Goal: Task Accomplishment & Management: Complete application form

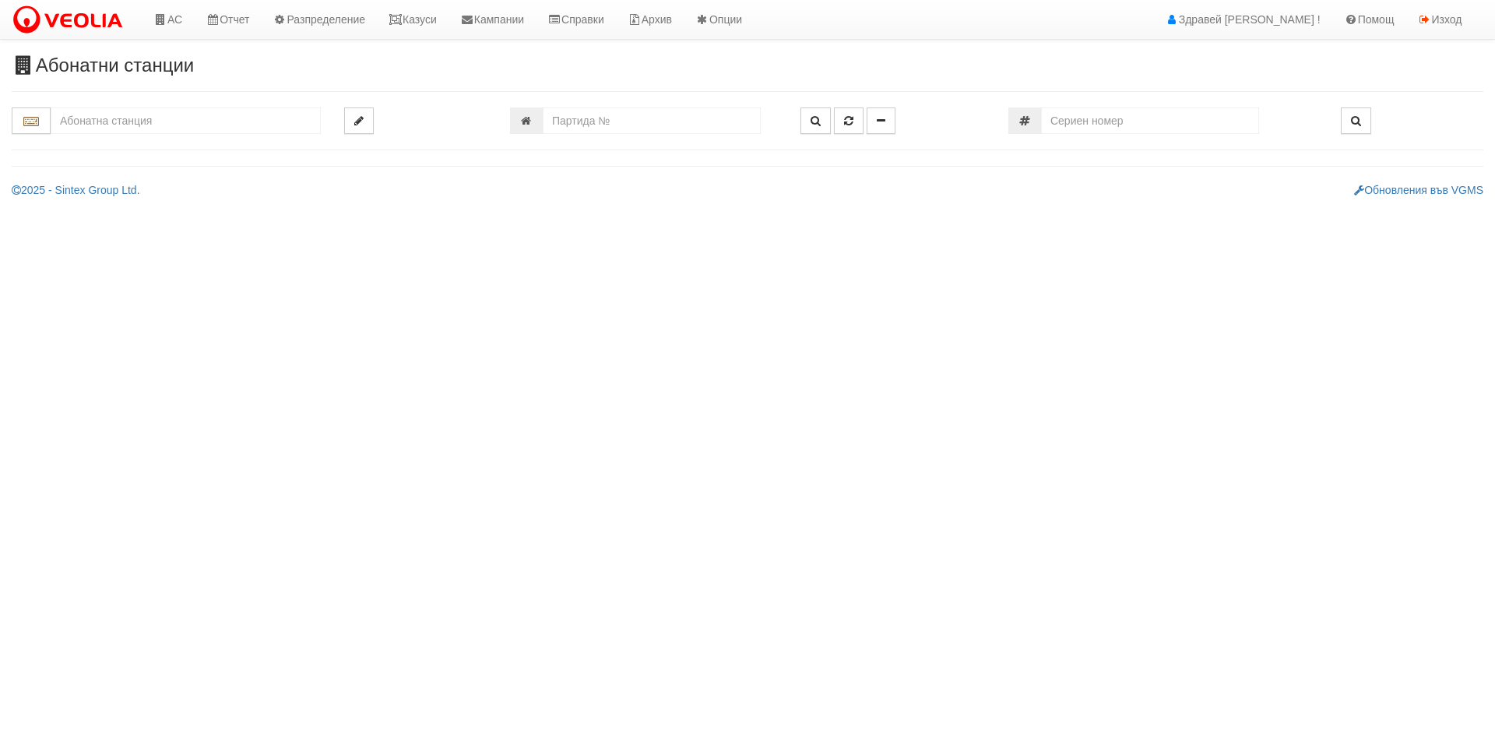
click at [220, 124] on input "text" at bounding box center [186, 120] width 270 height 26
click at [210, 150] on div "241/1 - Вл. Варненчик - "ВЕОЛИЯ"" at bounding box center [186, 145] width 266 height 18
type input "241/1 - Вл. Варненчик - "ВЕОЛИЯ""
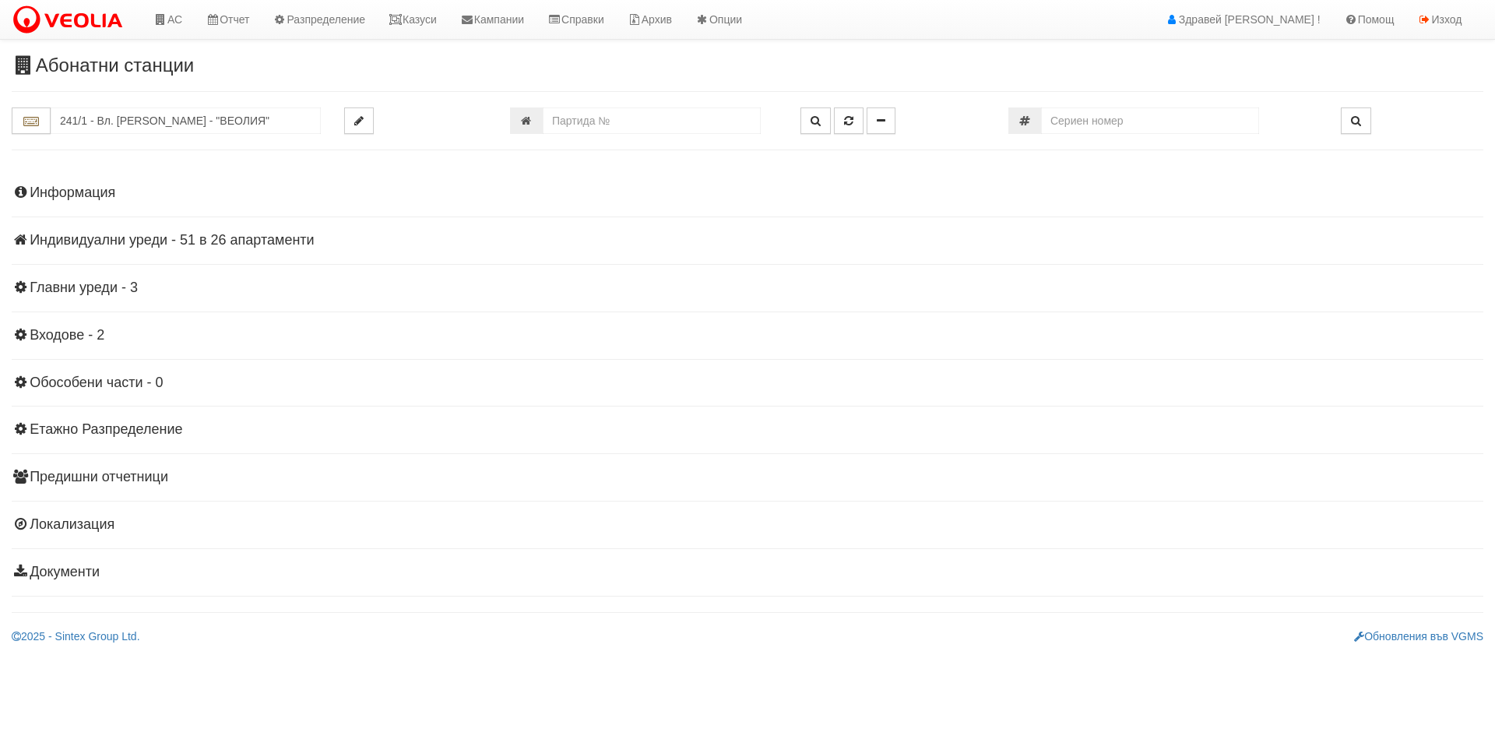
click at [106, 238] on h4 "Индивидуални уреди - 51 в 26 апартаменти" at bounding box center [748, 241] width 1472 height 16
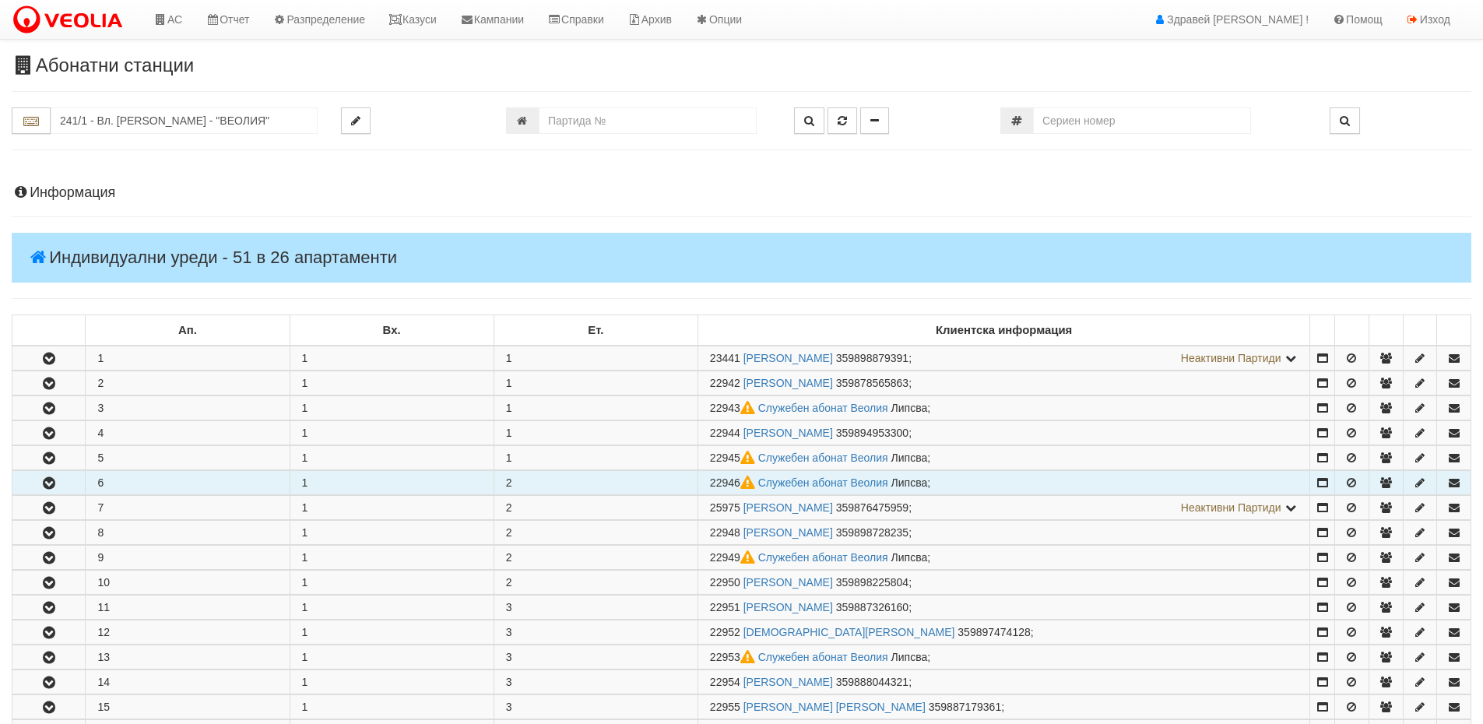
click at [44, 473] on button "button" at bounding box center [48, 482] width 72 height 23
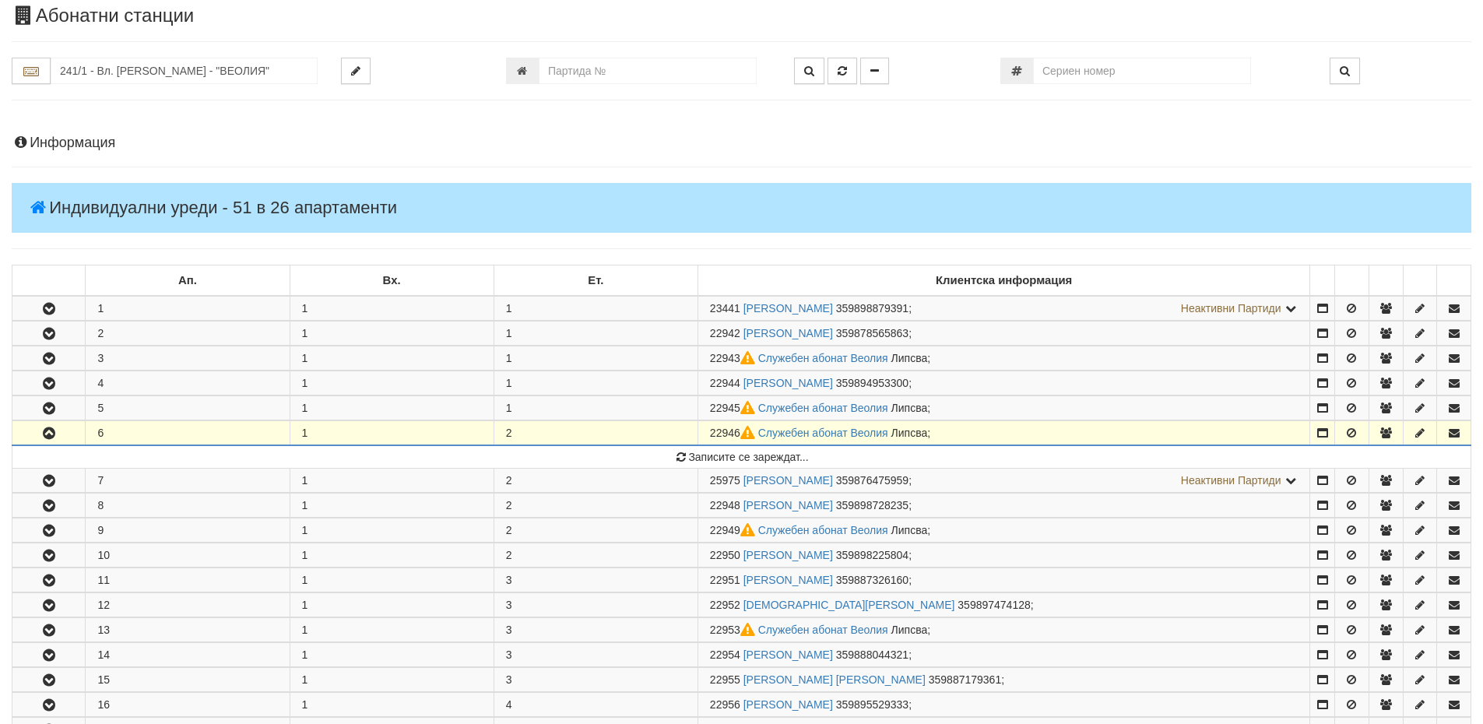
scroll to position [78, 0]
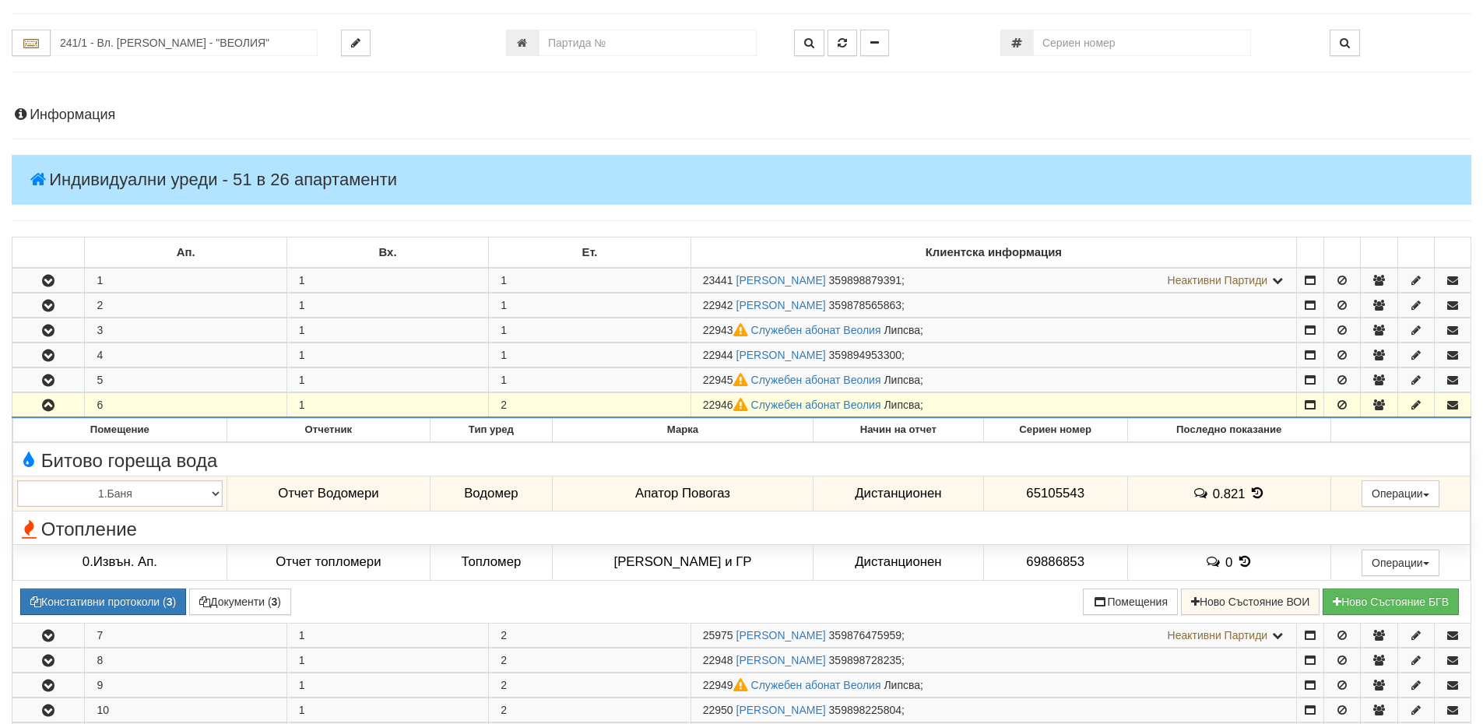
drag, startPoint x: 706, startPoint y: 404, endPoint x: 734, endPoint y: 406, distance: 28.9
click at [734, 406] on span "22946" at bounding box center [727, 405] width 48 height 12
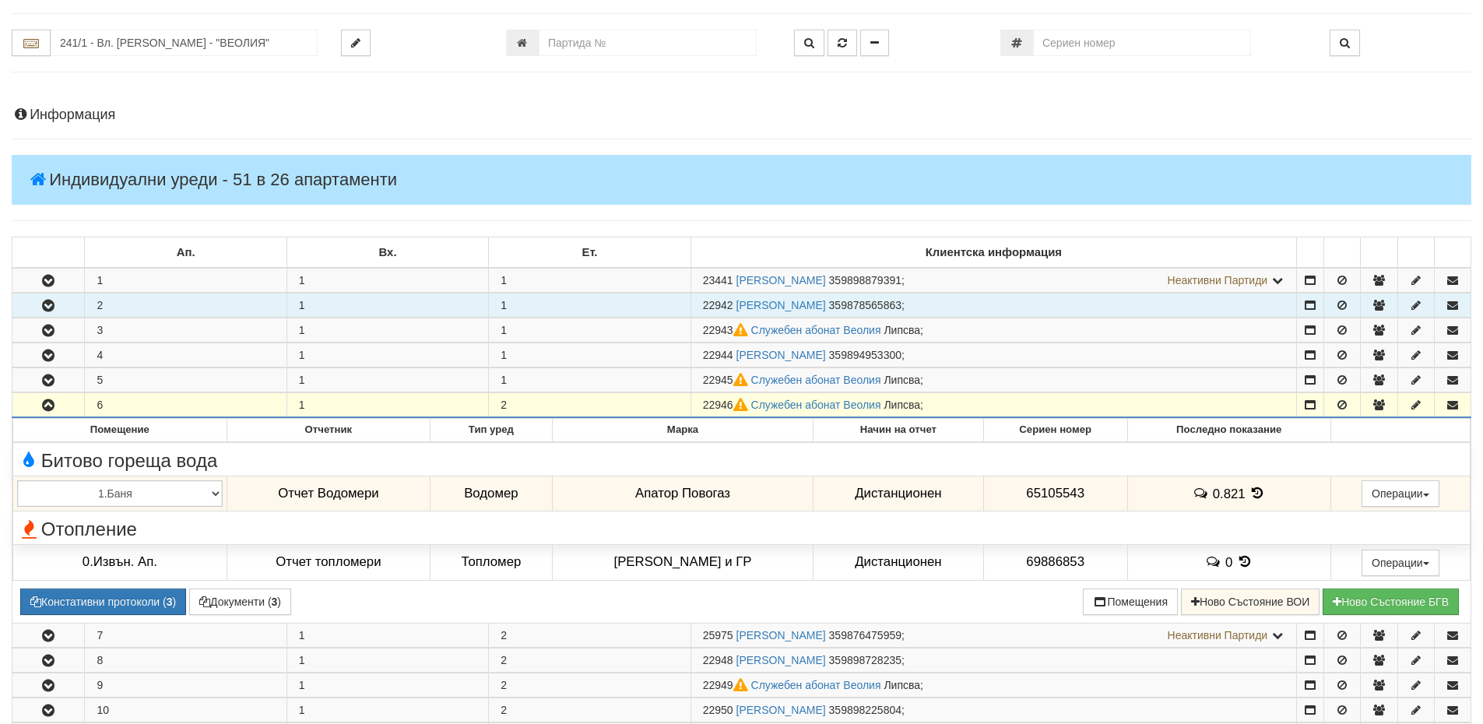
copy span "22946"
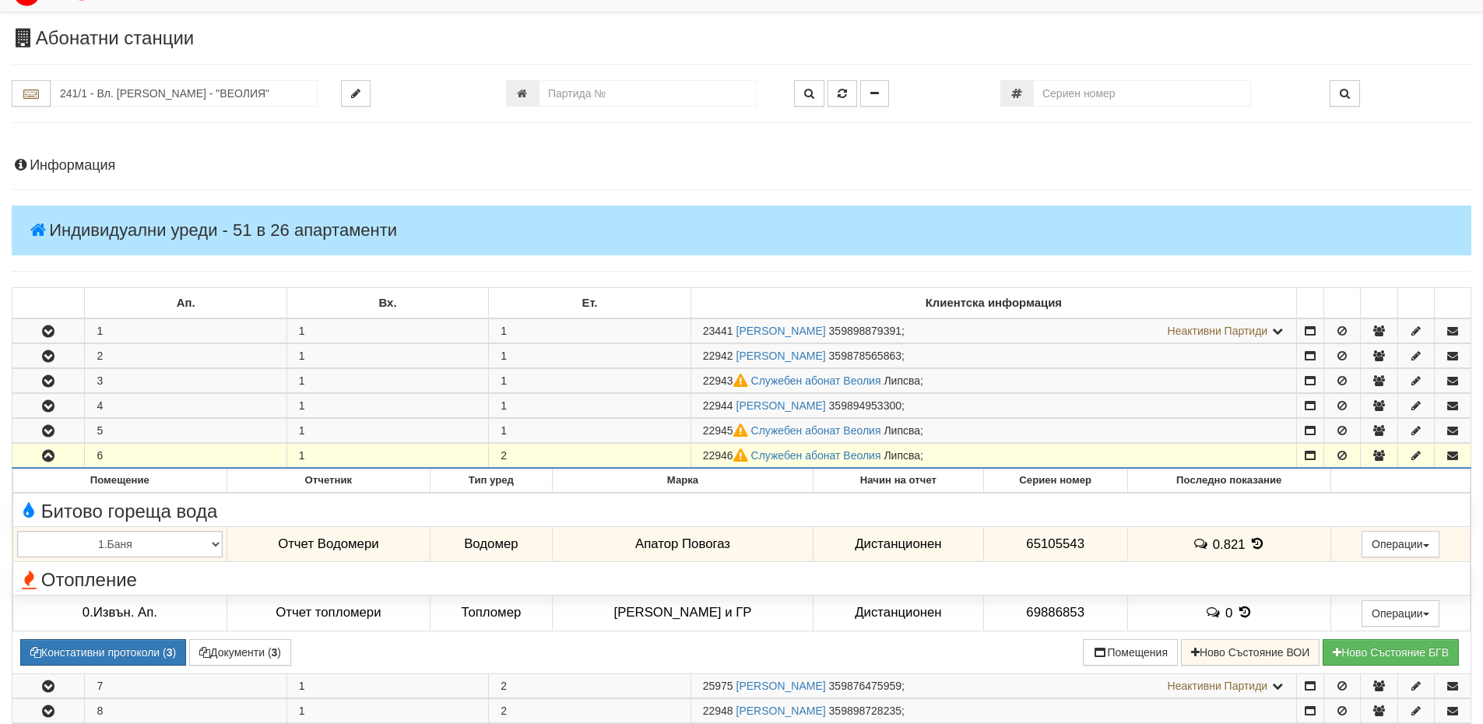
scroll to position [0, 0]
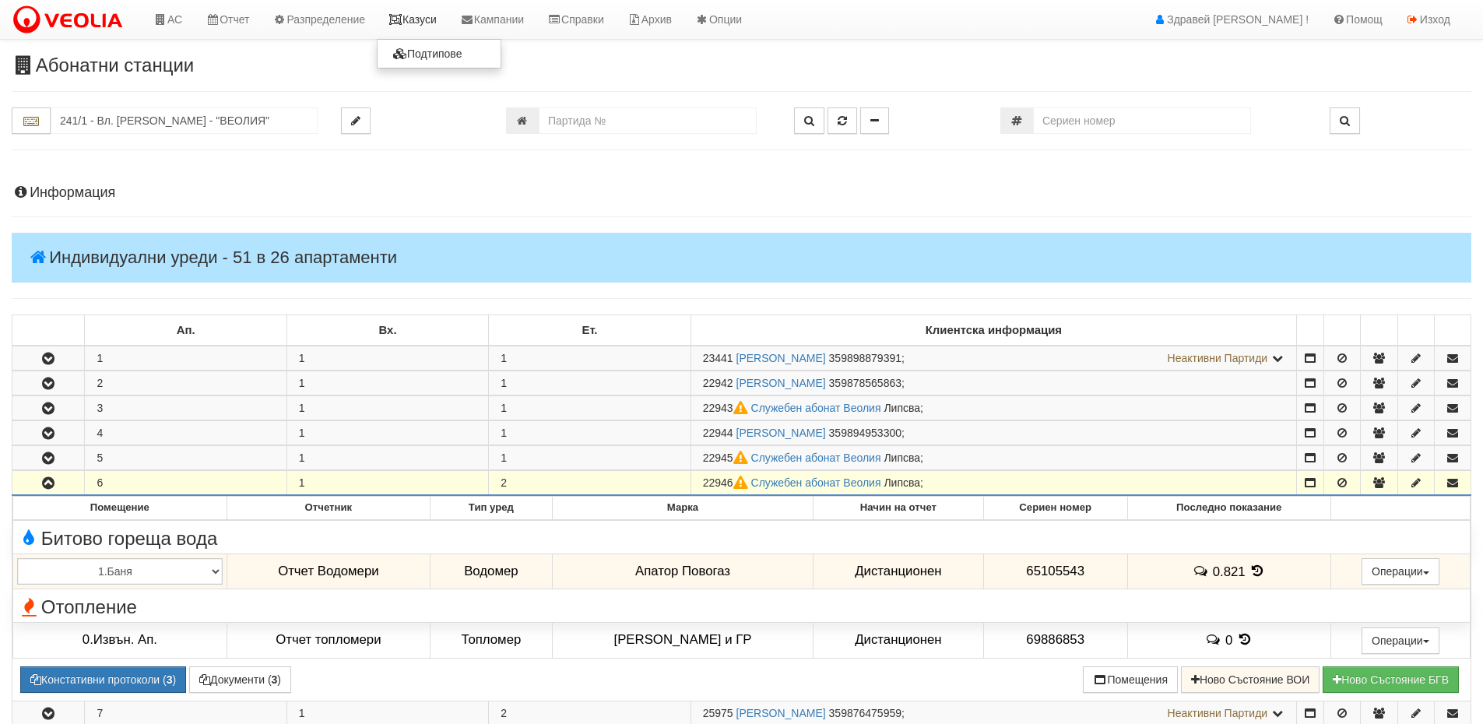
click at [438, 10] on link "Казуси" at bounding box center [413, 19] width 72 height 39
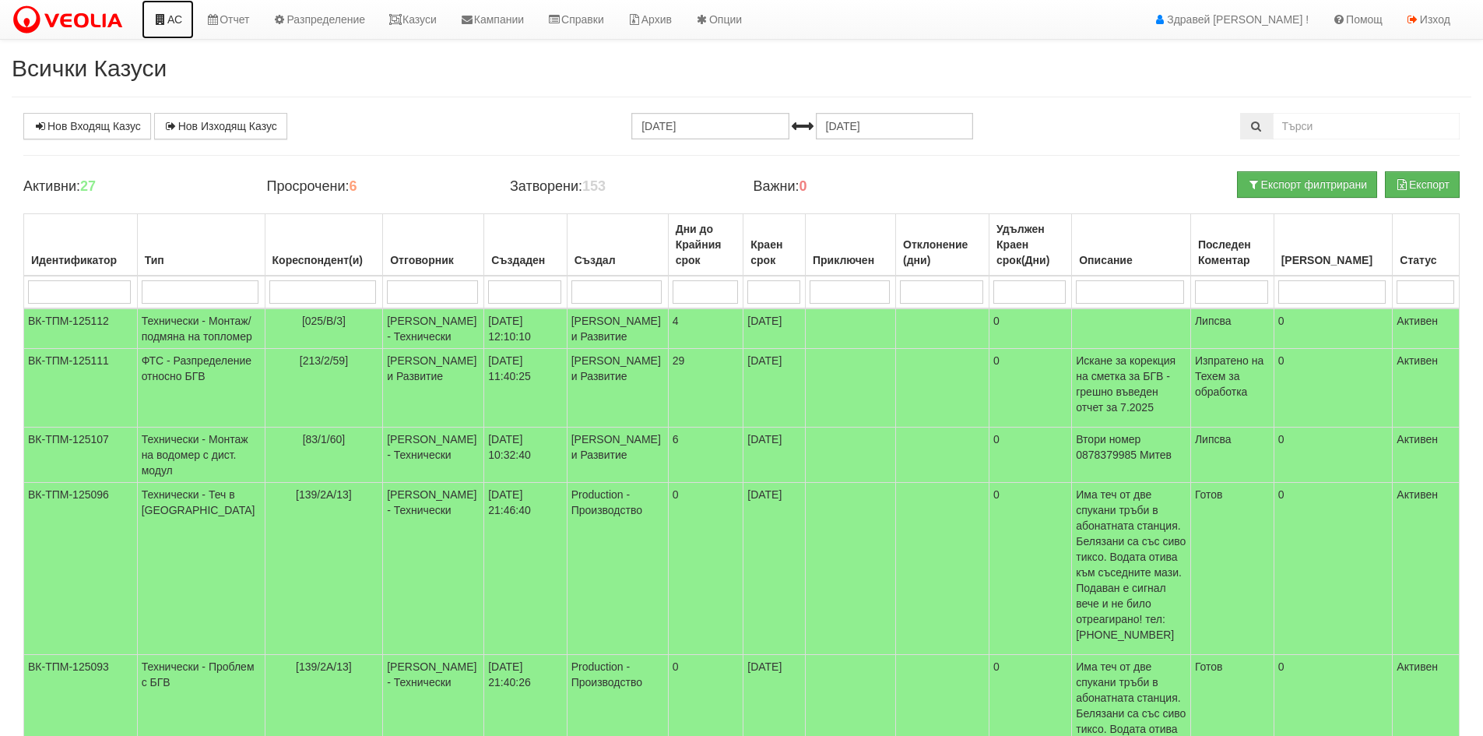
click at [154, 19] on icon at bounding box center [160, 19] width 14 height 11
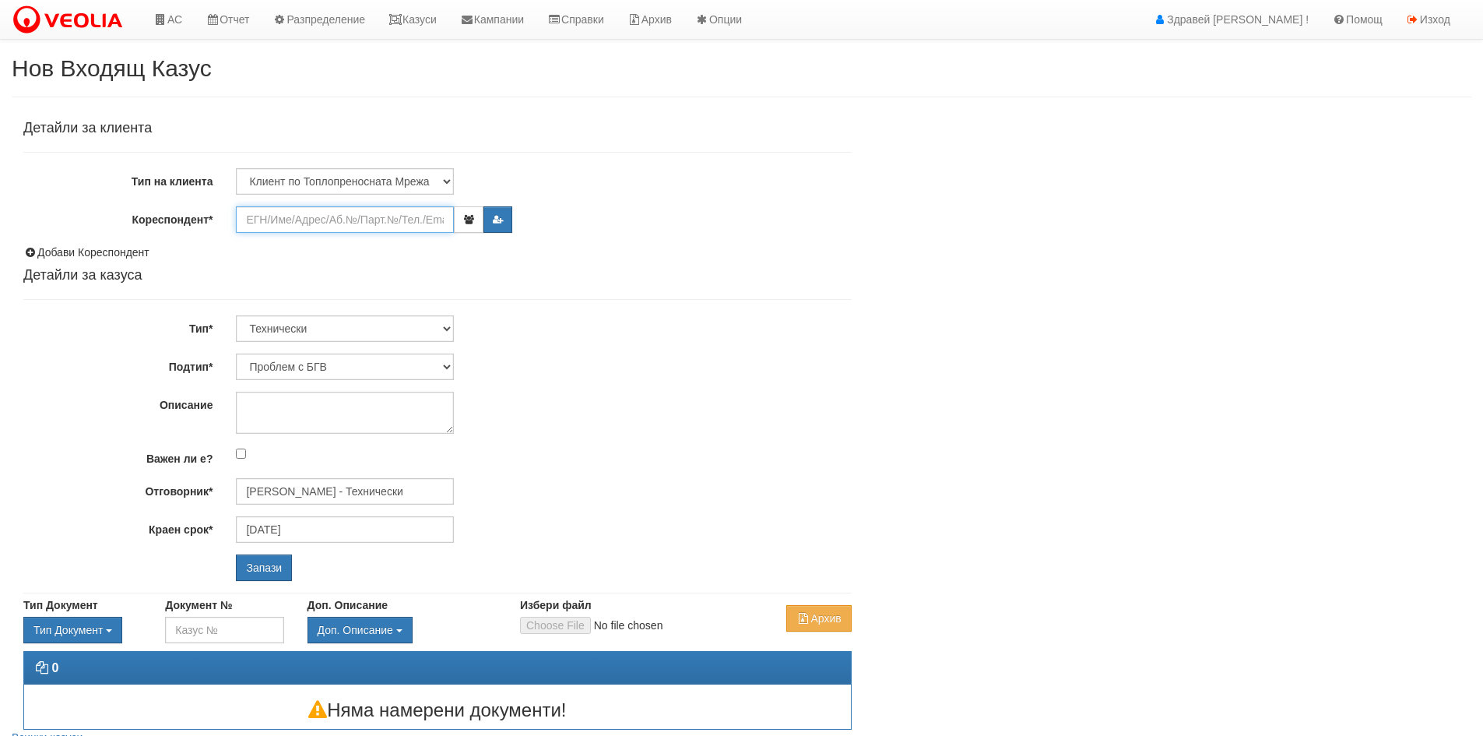
click at [306, 213] on input "Кореспондент*" at bounding box center [345, 219] width 218 height 26
paste input "22946"
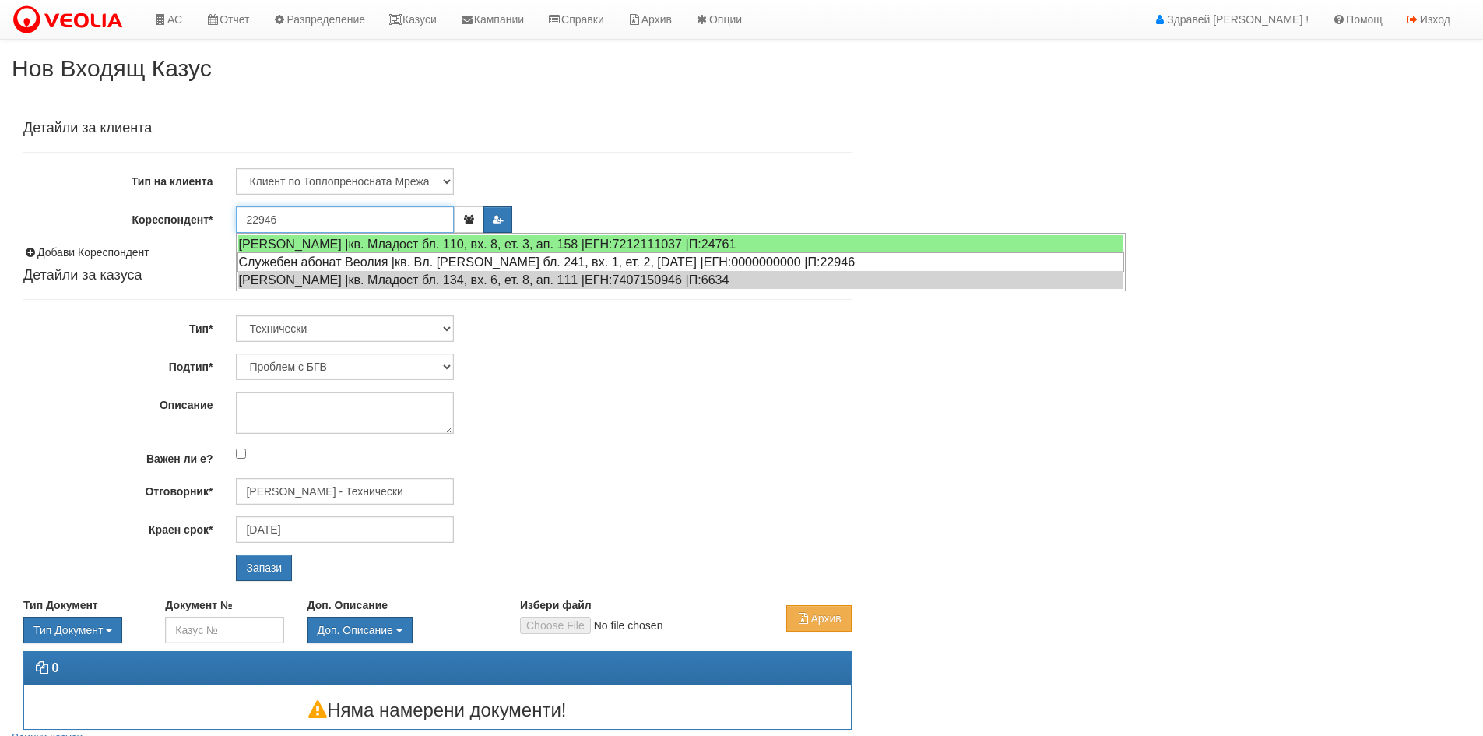
click at [318, 258] on div "Служебен абонат Веолия |кв. Вл. [PERSON_NAME] бл. 241, вх. 1, ет. 2, [DATE] |ЕГ…" at bounding box center [681, 261] width 887 height 19
type input "Служебен абонат Веолия"
type input "[PERSON_NAME] - Технически"
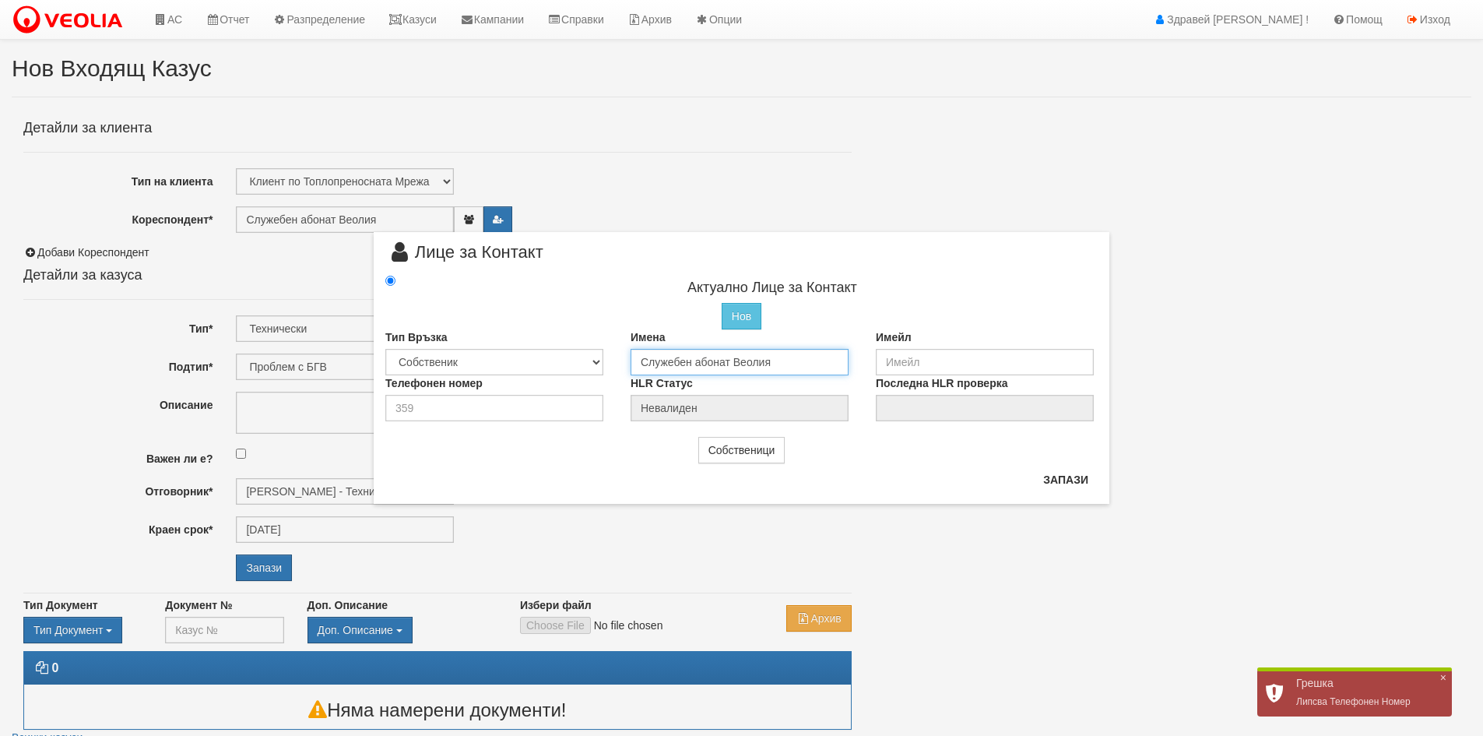
click at [722, 363] on input "Служебен абонат Веолия" at bounding box center [740, 362] width 218 height 26
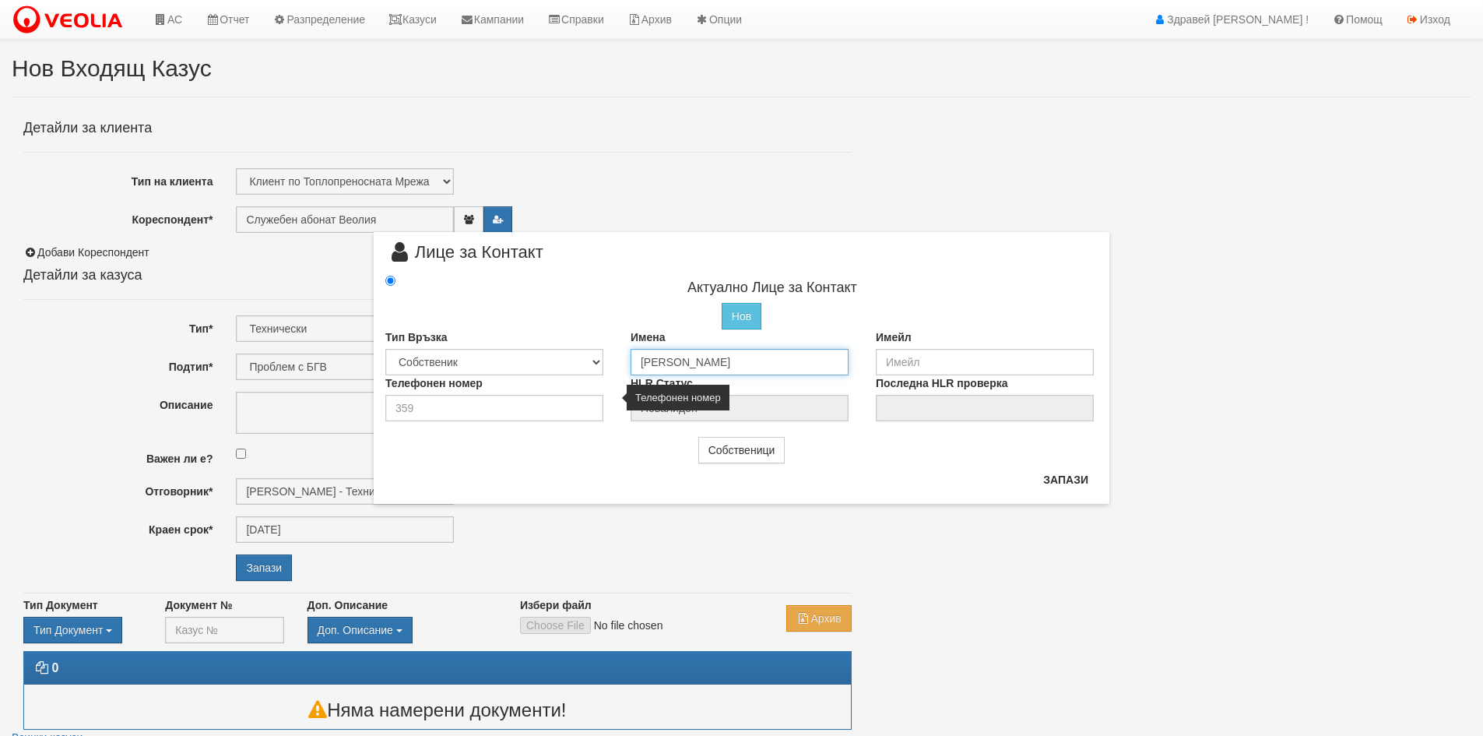
type input "Николай Росенов Николаев"
click at [491, 411] on input "number" at bounding box center [494, 408] width 218 height 26
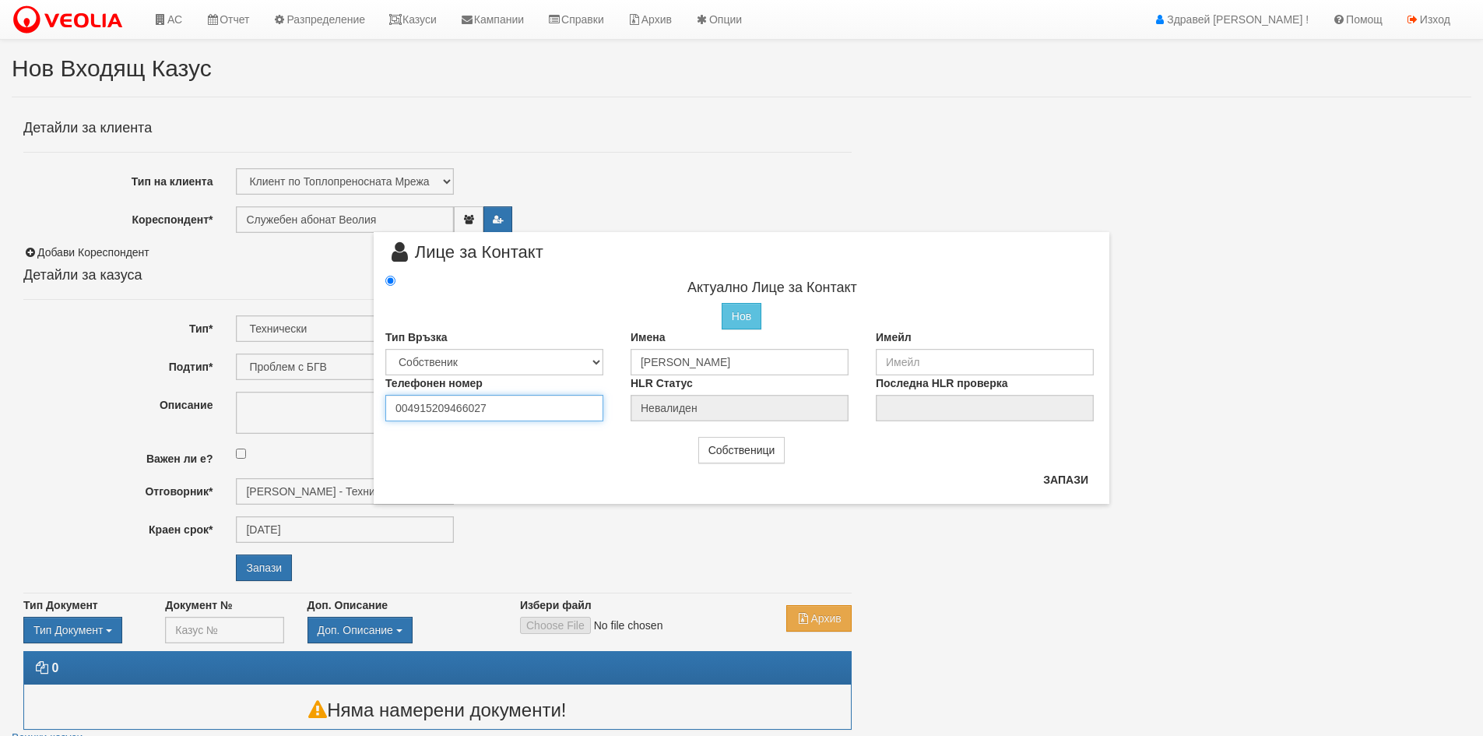
type input "004915209466027"
click at [1001, 371] on input "email" at bounding box center [985, 362] width 218 height 26
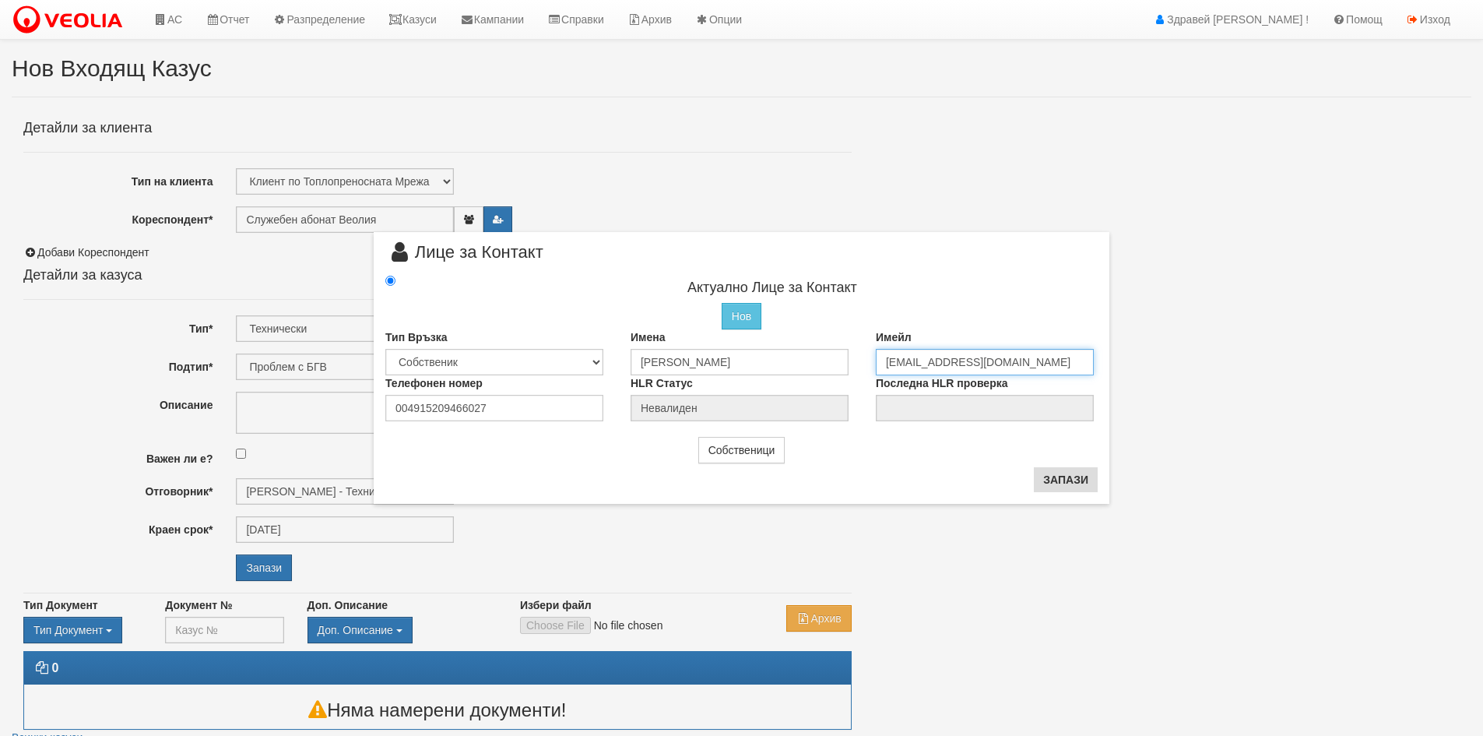
type input "Lyadmmilavasileva95@gmail.com"
click at [1074, 475] on button "Запази" at bounding box center [1066, 479] width 64 height 25
type input "Николай Росенов Николаев"
radio input "true"
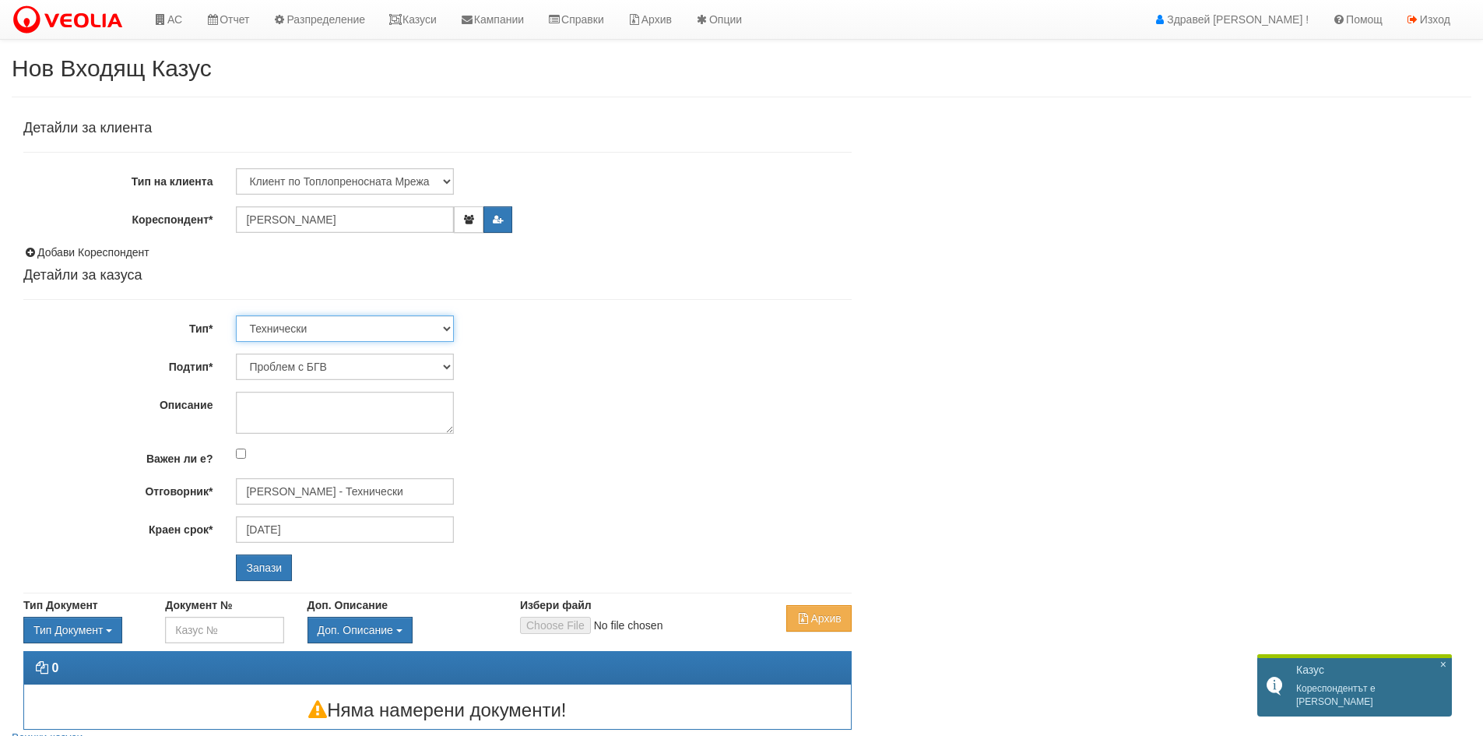
click at [322, 333] on select "Технически ФТС Търговски Административен Производствен Експлоатационен Финансов…" at bounding box center [345, 328] width 218 height 26
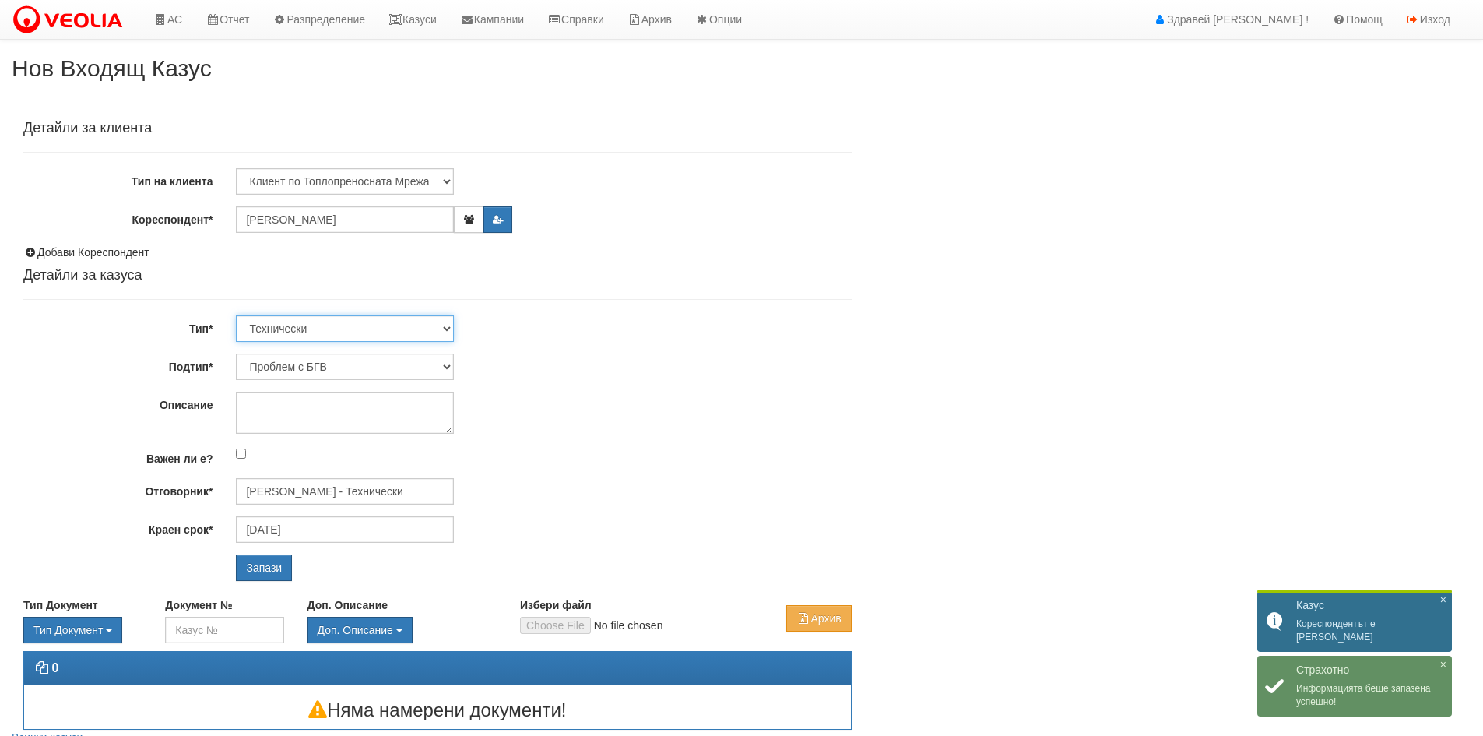
select select "1"
click at [236, 315] on select "Технически ФТС Търговски Административен Производствен Експлоатационен Финансов…" at bounding box center [345, 328] width 218 height 26
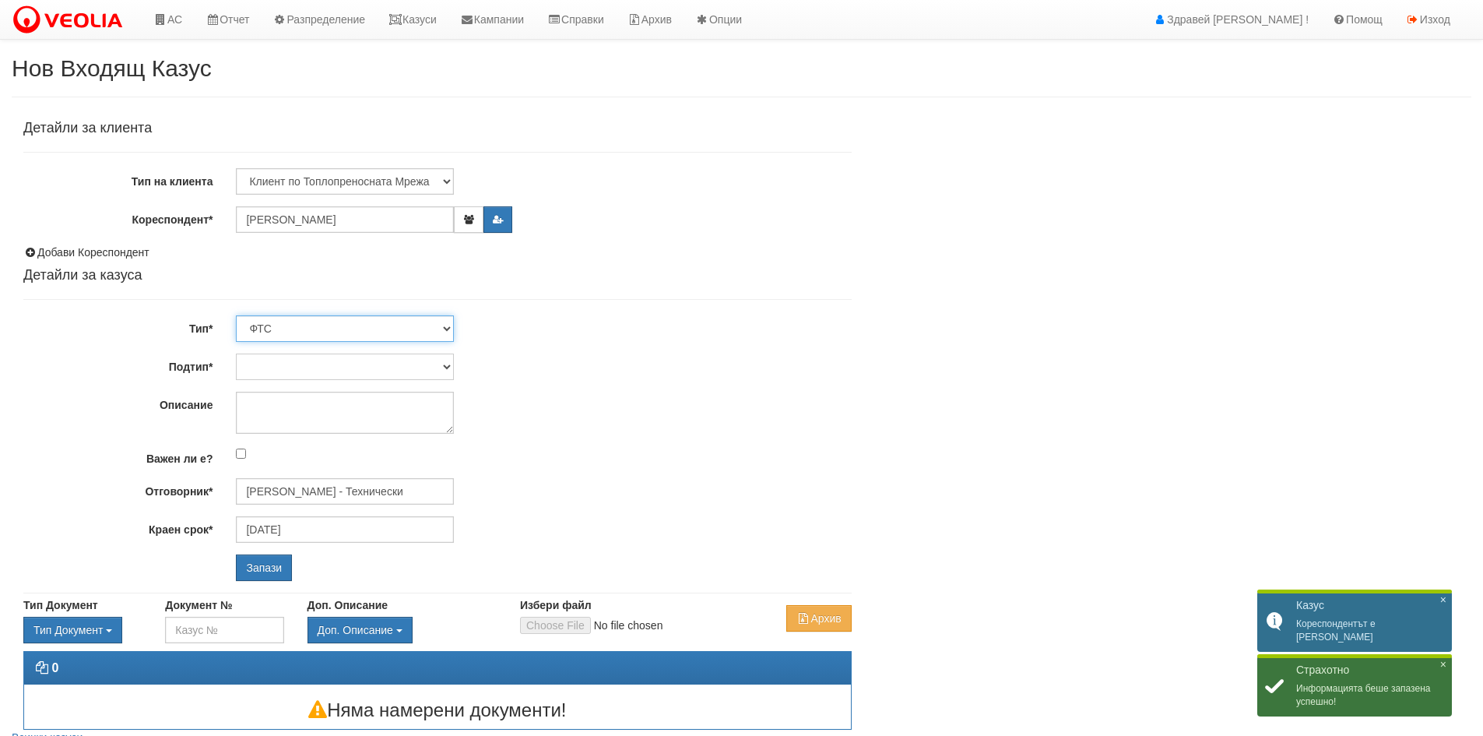
type input "[DATE]"
type input "[PERSON_NAME] и Развитие"
click at [276, 559] on input "Запази" at bounding box center [264, 567] width 56 height 26
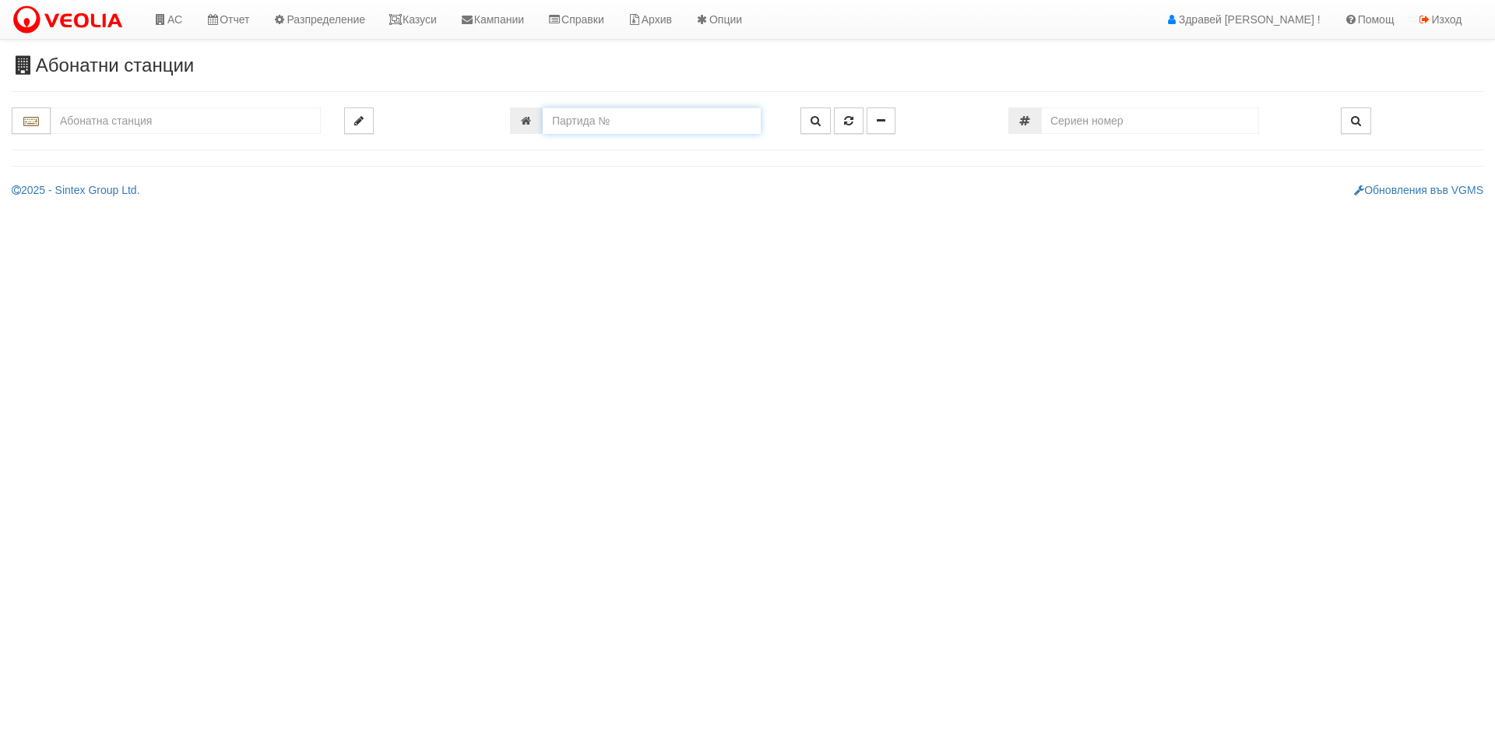
click at [663, 115] on input "number" at bounding box center [652, 120] width 218 height 26
paste input "22946"
type input "22946"
type input "241/1 - "ВЕОЛИЯ ЕНЕРДЖИ ВАРНА " ЕАД"
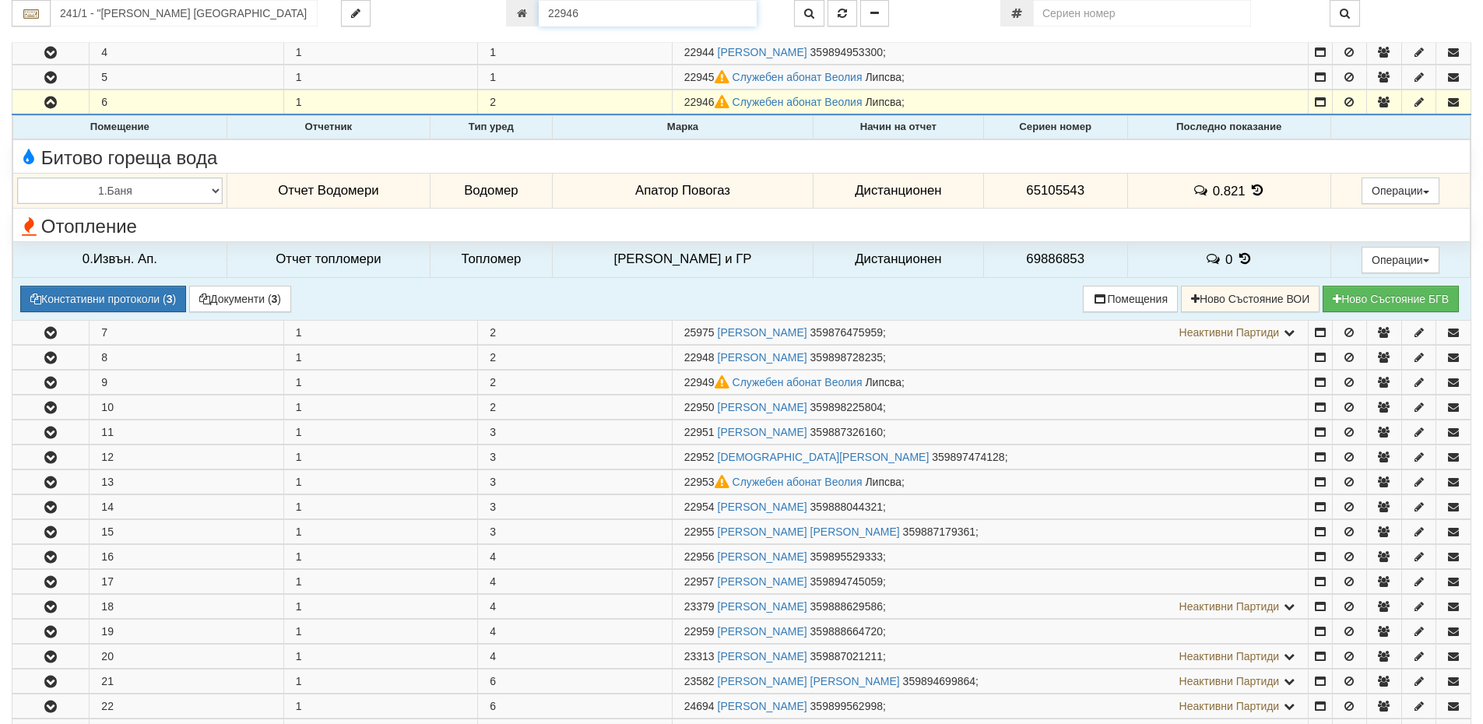
scroll to position [354, 0]
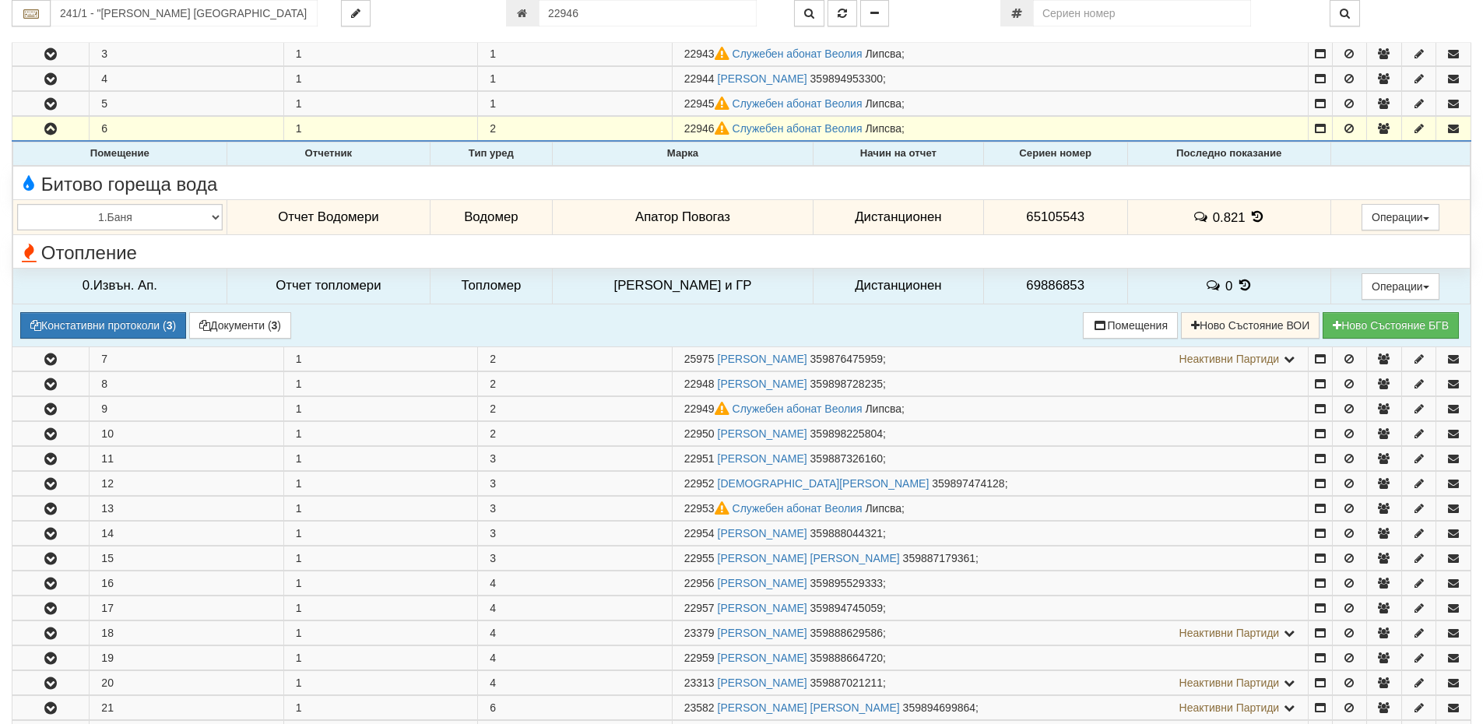
click at [1249, 217] on icon at bounding box center [1257, 216] width 17 height 13
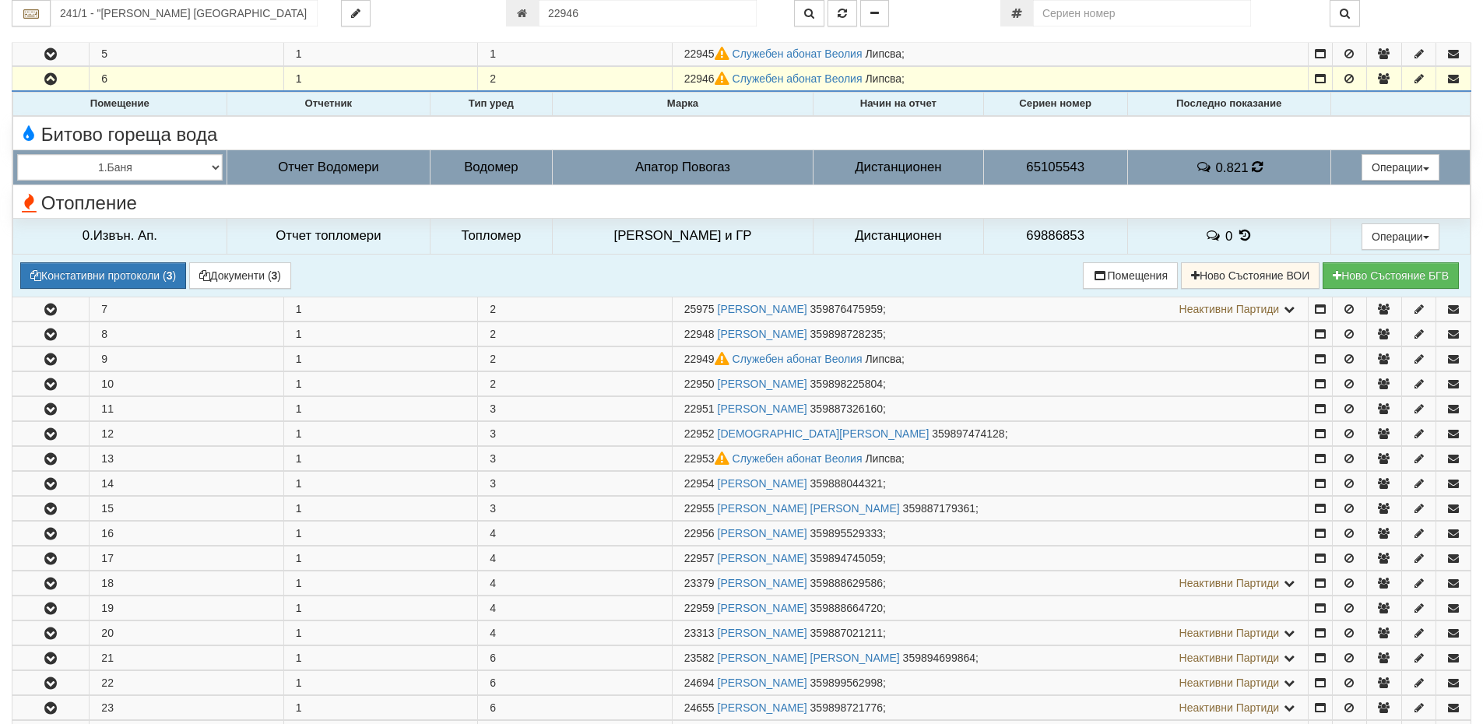
scroll to position [432, 0]
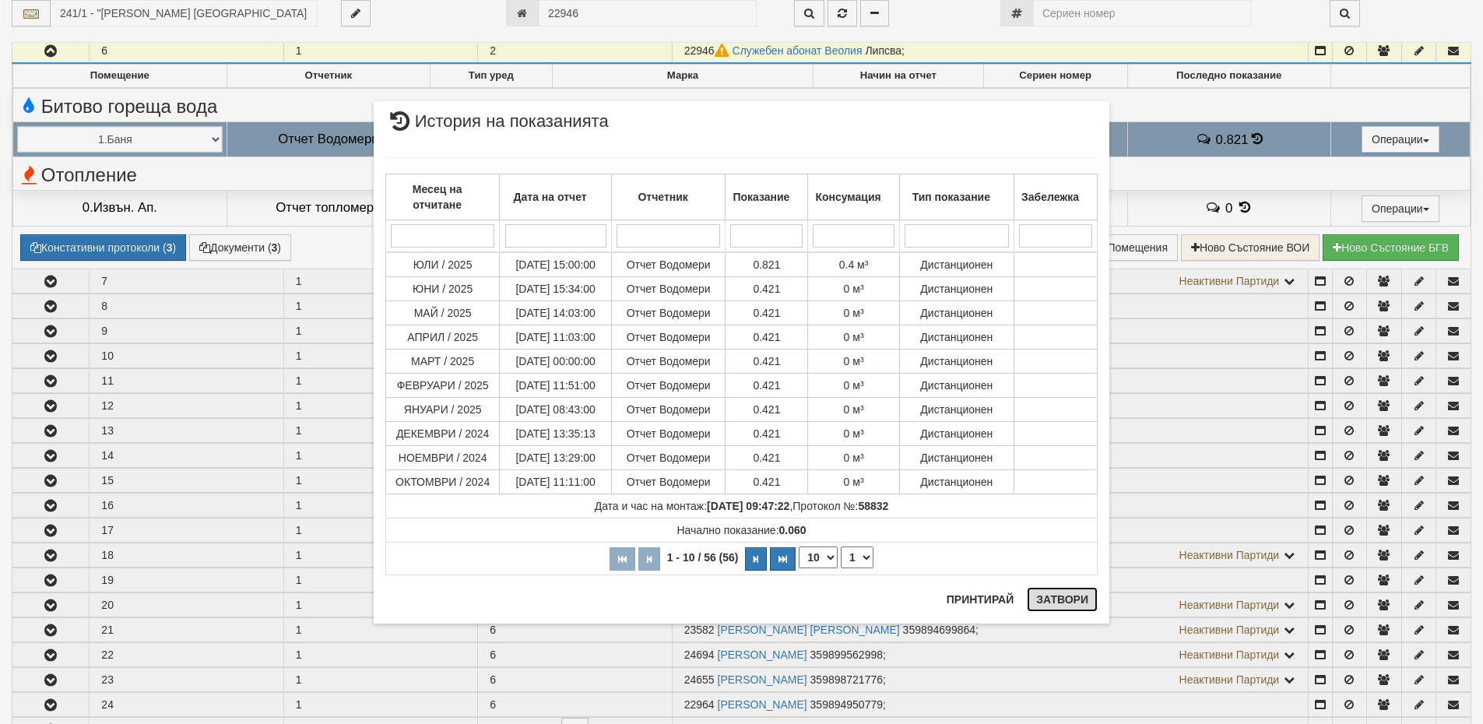
click at [1064, 600] on button "Затвори" at bounding box center [1062, 599] width 71 height 25
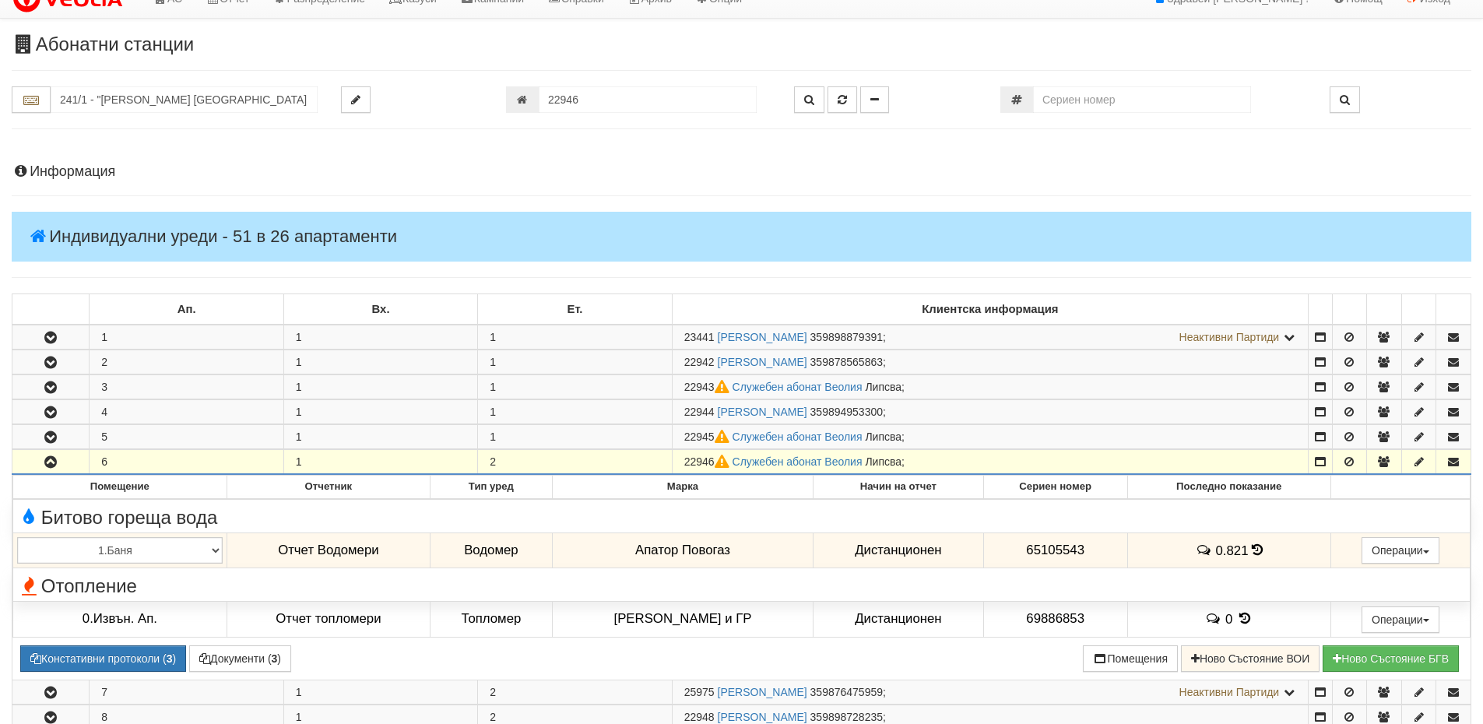
scroll to position [0, 0]
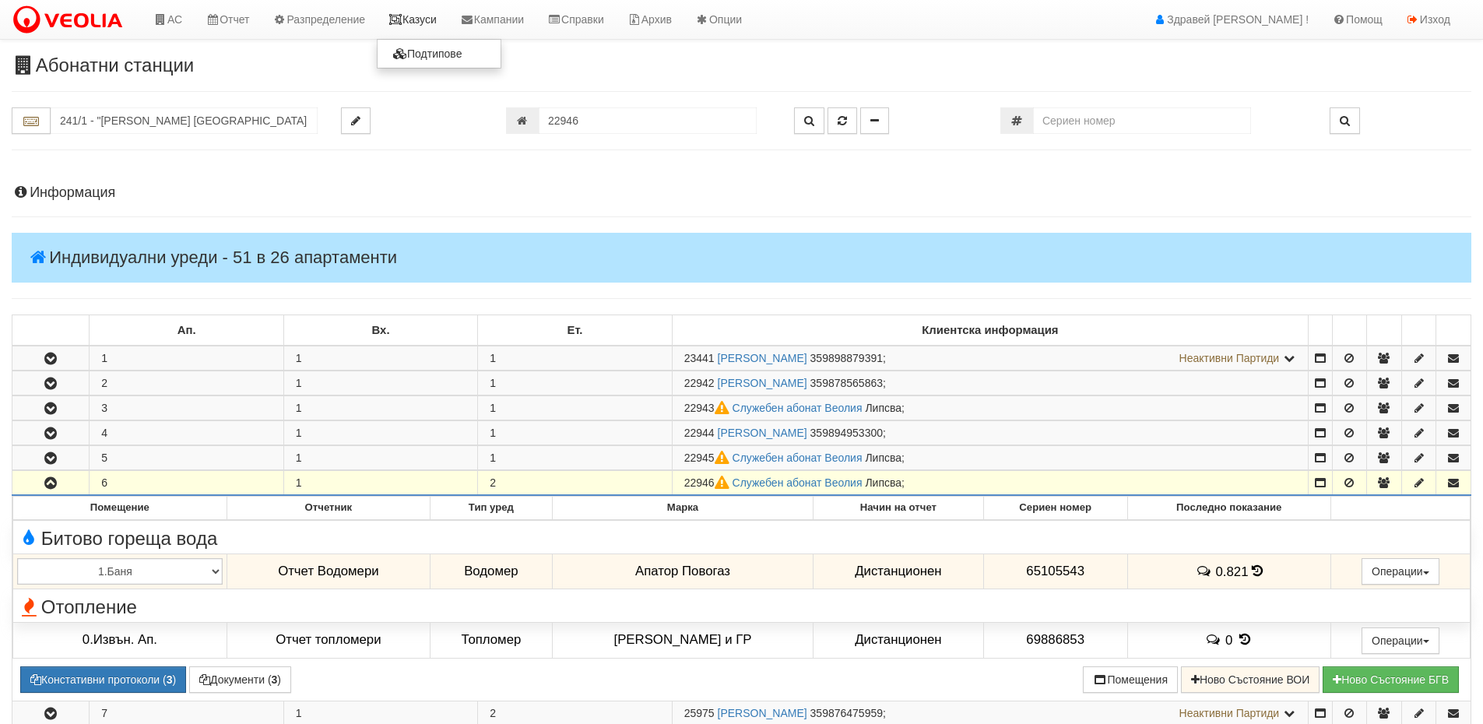
click at [403, 17] on icon at bounding box center [396, 19] width 14 height 11
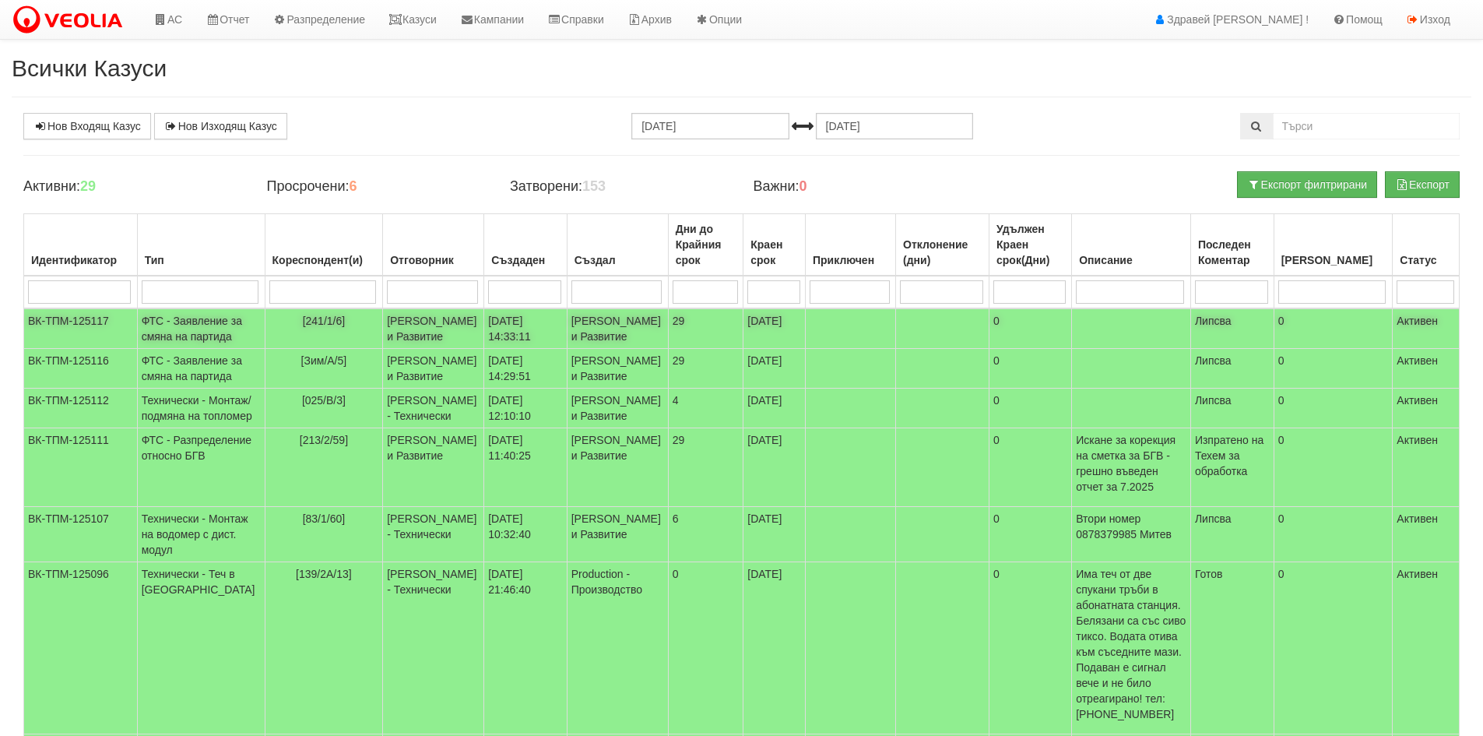
click at [390, 324] on td "[PERSON_NAME] и Развитие" at bounding box center [433, 328] width 101 height 40
